Goal: Transaction & Acquisition: Purchase product/service

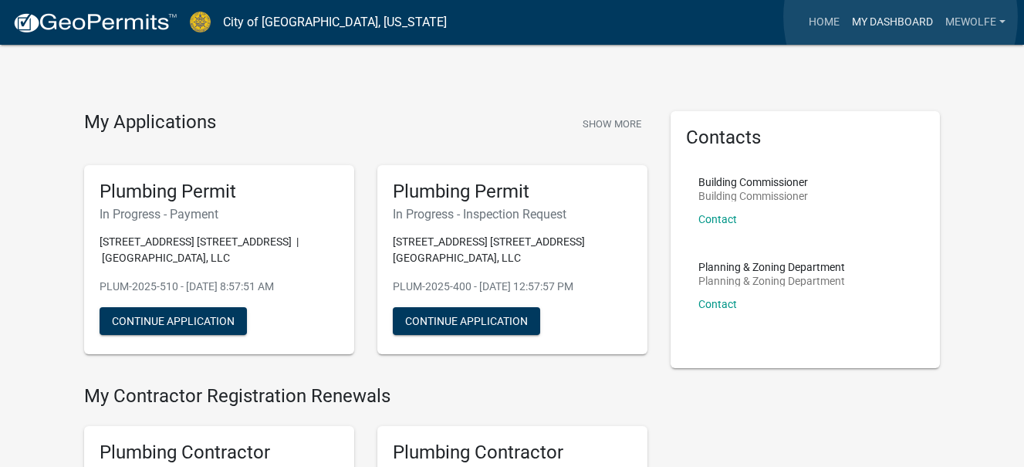
click at [900, 17] on link "My Dashboard" at bounding box center [891, 22] width 93 height 29
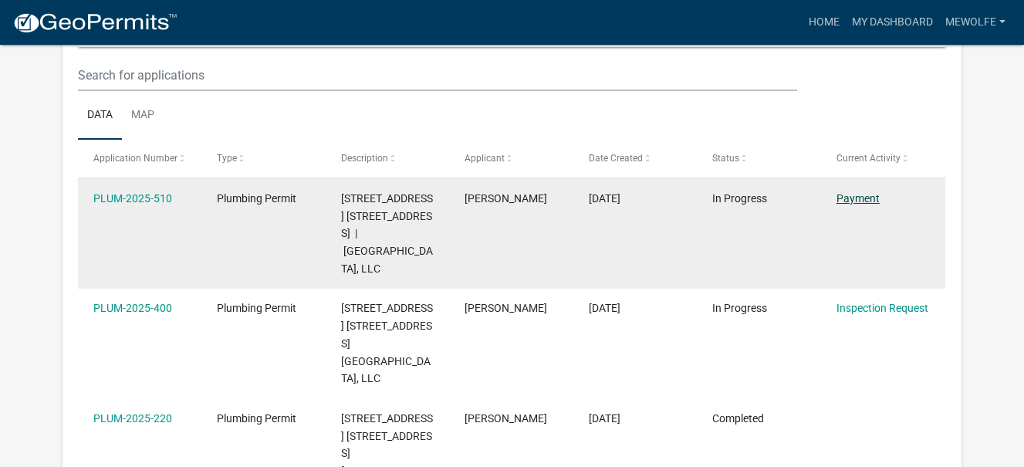
scroll to position [204, 0]
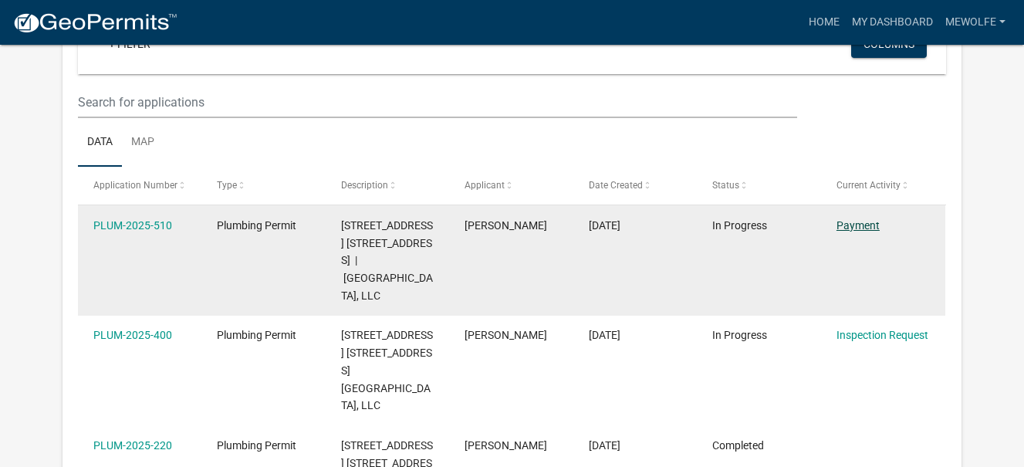
click at [855, 219] on link "Payment" at bounding box center [857, 225] width 43 height 12
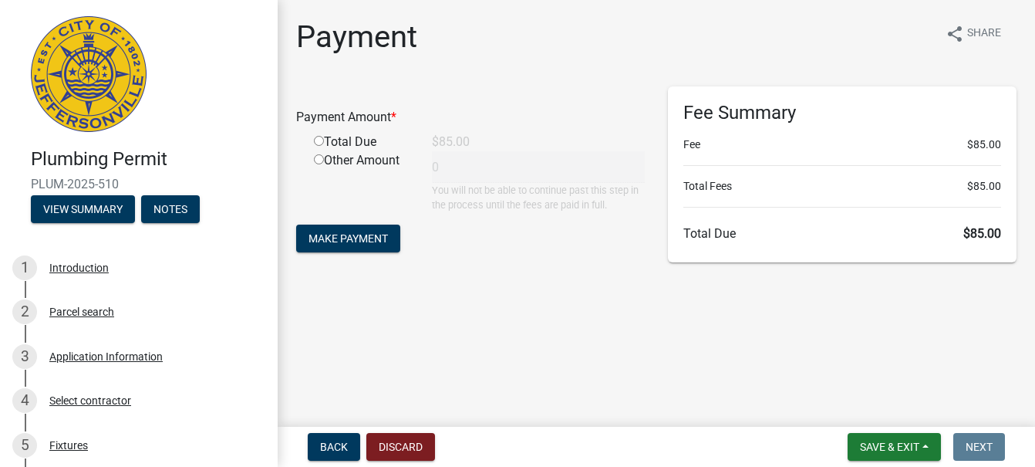
click at [317, 141] on input "radio" at bounding box center [319, 141] width 10 height 10
radio input "true"
type input "85"
click at [352, 238] on span "Make Payment" at bounding box center [348, 238] width 79 height 12
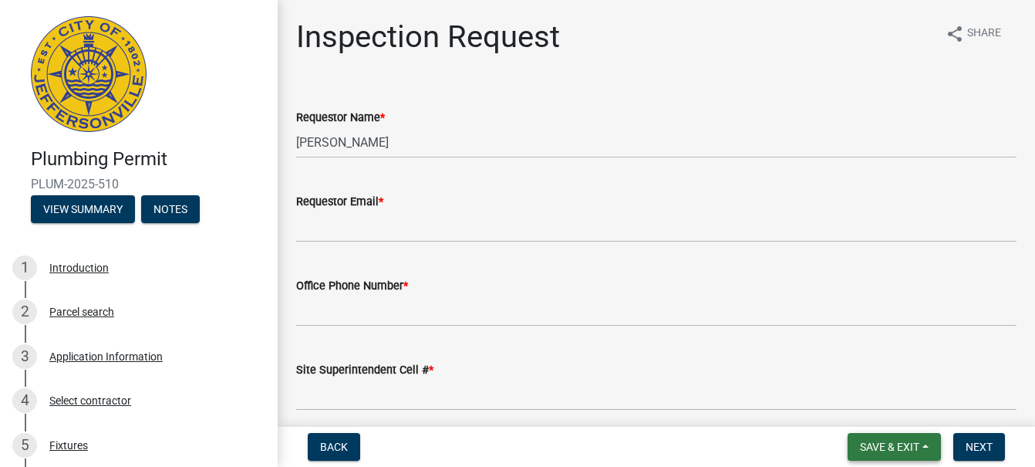
click at [909, 443] on span "Save & Exit" at bounding box center [889, 446] width 59 height 12
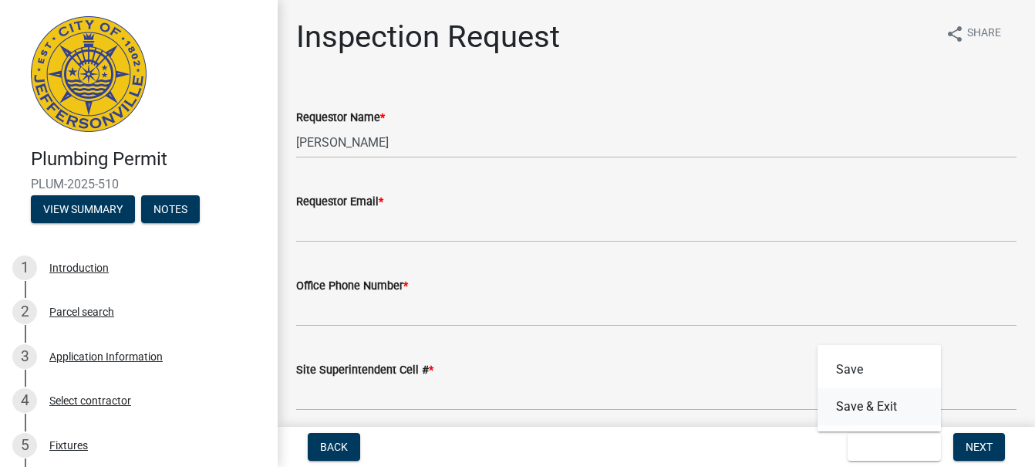
click at [889, 413] on button "Save & Exit" at bounding box center [879, 406] width 123 height 37
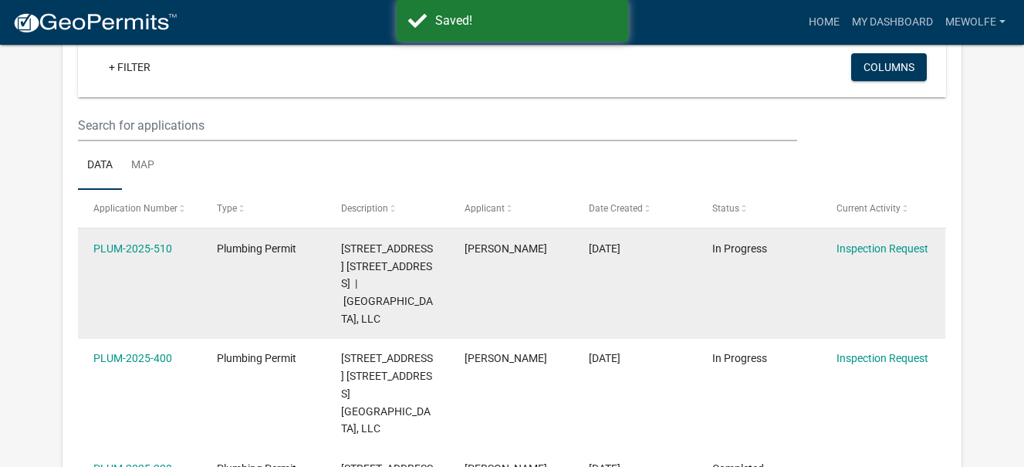
scroll to position [127, 0]
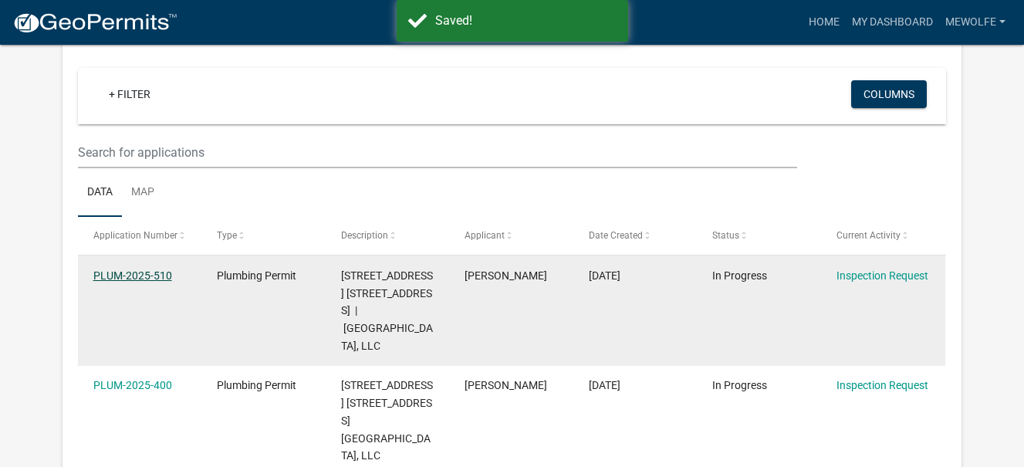
click at [143, 274] on link "PLUM-2025-510" at bounding box center [132, 275] width 79 height 12
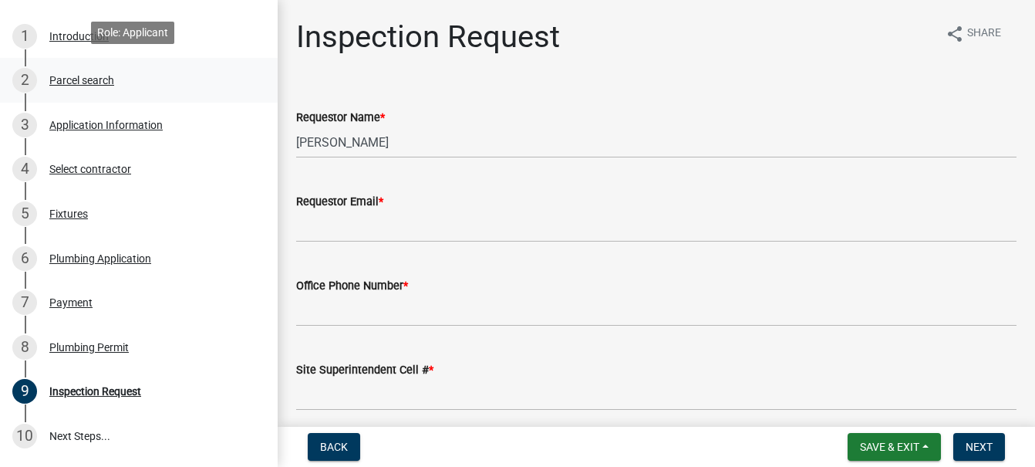
scroll to position [309, 0]
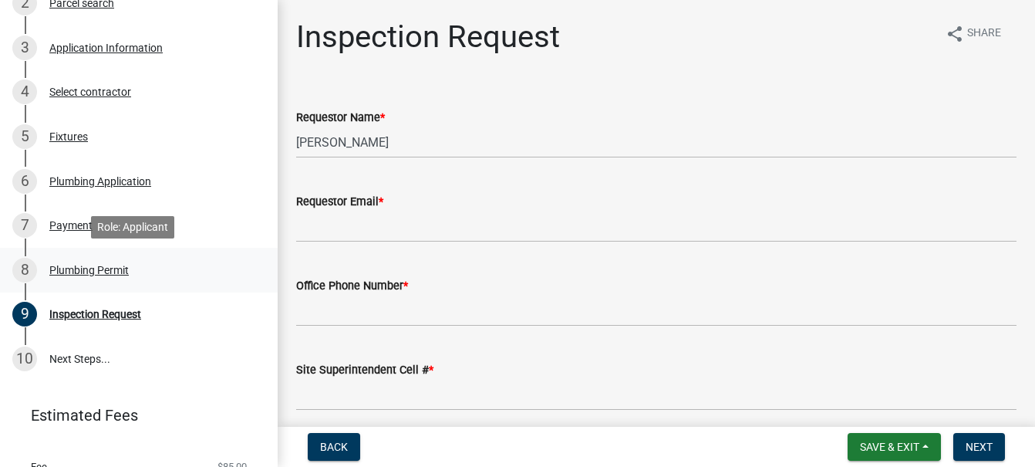
click at [63, 261] on div "8 Plumbing Permit" at bounding box center [132, 270] width 241 height 25
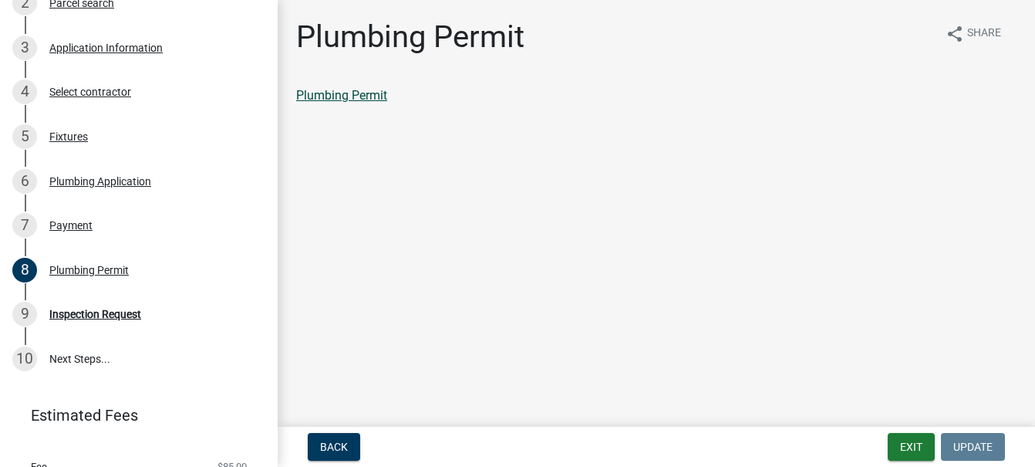
click at [332, 93] on link "Plumbing Permit" at bounding box center [341, 95] width 91 height 15
